Goal: Task Accomplishment & Management: Use online tool/utility

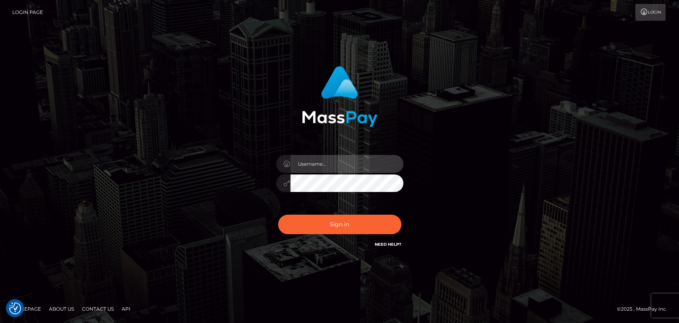
drag, startPoint x: 310, startPoint y: 169, endPoint x: 310, endPoint y: 164, distance: 5.6
click at [310, 164] on input "text" at bounding box center [346, 164] width 113 height 18
drag, startPoint x: 328, startPoint y: 162, endPoint x: 277, endPoint y: 162, distance: 50.9
click at [277, 162] on div "mdemassi" at bounding box center [339, 163] width 127 height 16
type input "mdem"
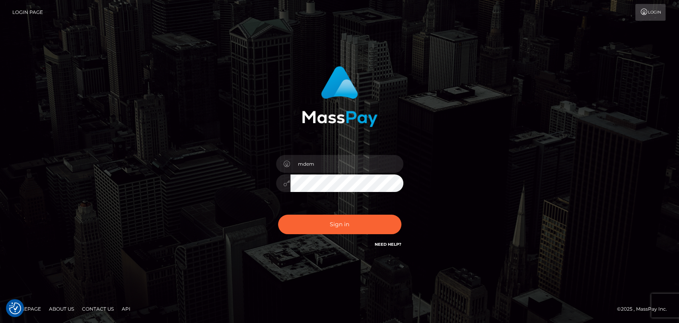
click at [142, 140] on div "mdem Sign in" at bounding box center [340, 161] width 454 height 202
click at [321, 162] on input "text" at bounding box center [346, 164] width 113 height 18
type input "mdem"
click at [278, 214] on button "Sign in" at bounding box center [339, 223] width 123 height 19
click at [312, 165] on input "text" at bounding box center [346, 164] width 113 height 18
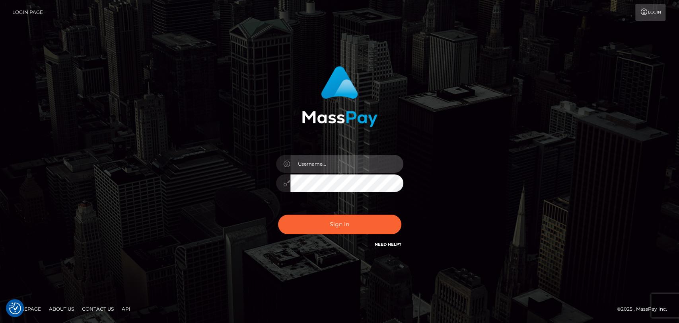
click at [308, 163] on input "text" at bounding box center [346, 164] width 113 height 18
type input "mdem"
click at [278, 214] on button "Sign in" at bounding box center [339, 223] width 123 height 19
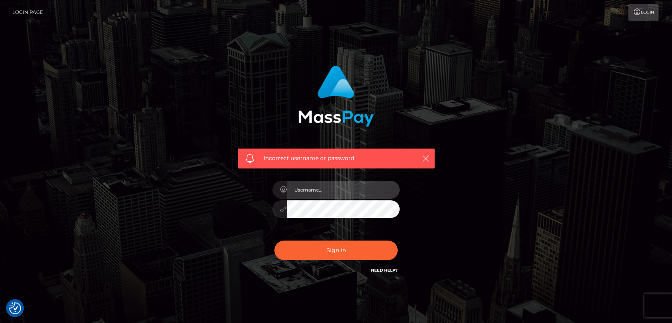
click at [323, 190] on input "text" at bounding box center [343, 190] width 113 height 18
type input "B"
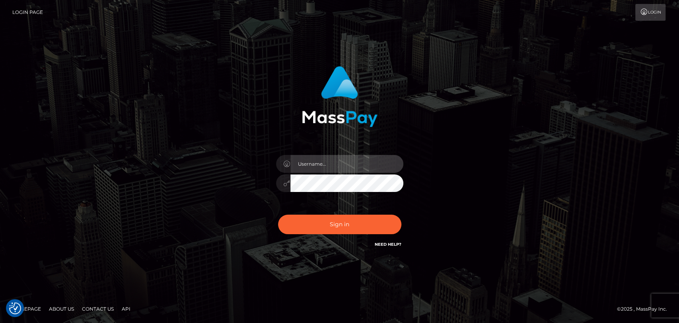
click at [312, 161] on input "text" at bounding box center [346, 164] width 113 height 18
type input "mdem"
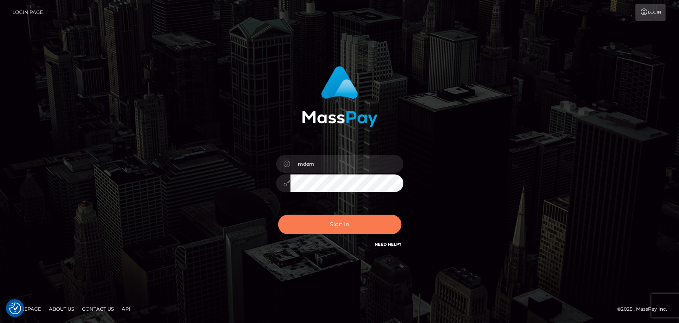
click at [308, 222] on button "Sign in" at bounding box center [339, 223] width 123 height 19
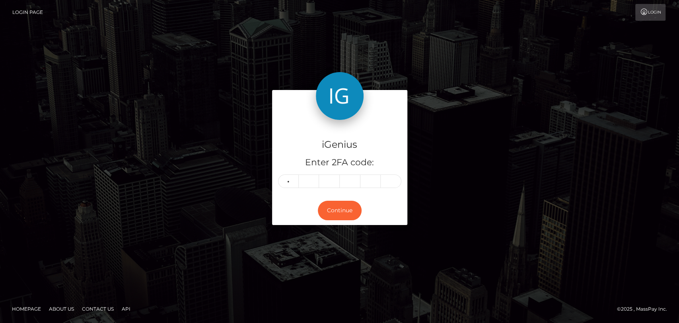
type input "6"
type input "8"
type input "6"
type input "2"
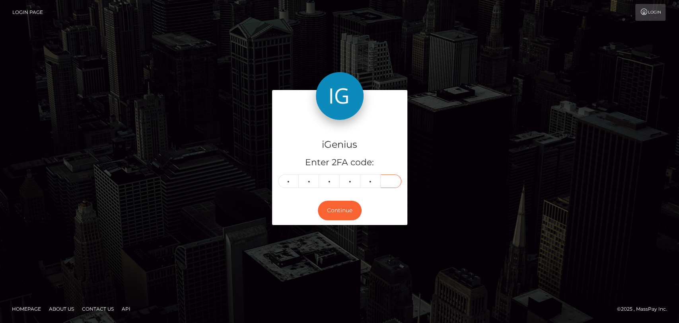
type input "7"
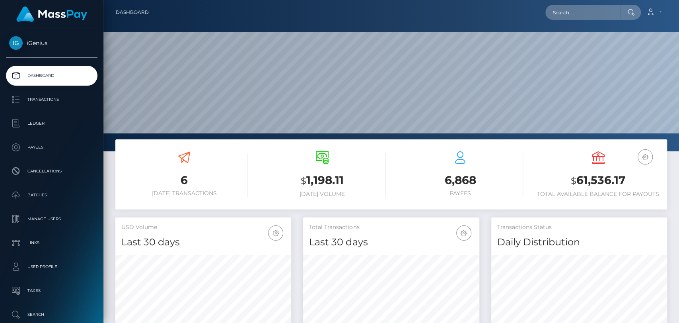
scroll to position [140, 176]
drag, startPoint x: 568, startPoint y: 182, endPoint x: 607, endPoint y: 182, distance: 38.6
click at [617, 180] on h3 "$ 61,536.17" at bounding box center [598, 180] width 126 height 16
click at [566, 180] on h3 "$ 61,536.17" at bounding box center [598, 180] width 126 height 16
click at [568, 181] on h3 "$ 61,536.17" at bounding box center [598, 180] width 126 height 16
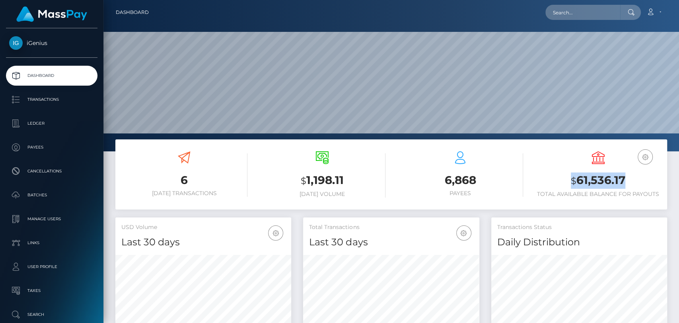
drag, startPoint x: 613, startPoint y: 180, endPoint x: 623, endPoint y: 179, distance: 10.0
click at [623, 179] on h3 "$ 61,536.17" at bounding box center [598, 180] width 126 height 16
copy h3 "$ 61,536.17"
